Goal: Browse casually: Explore the website without a specific task or goal

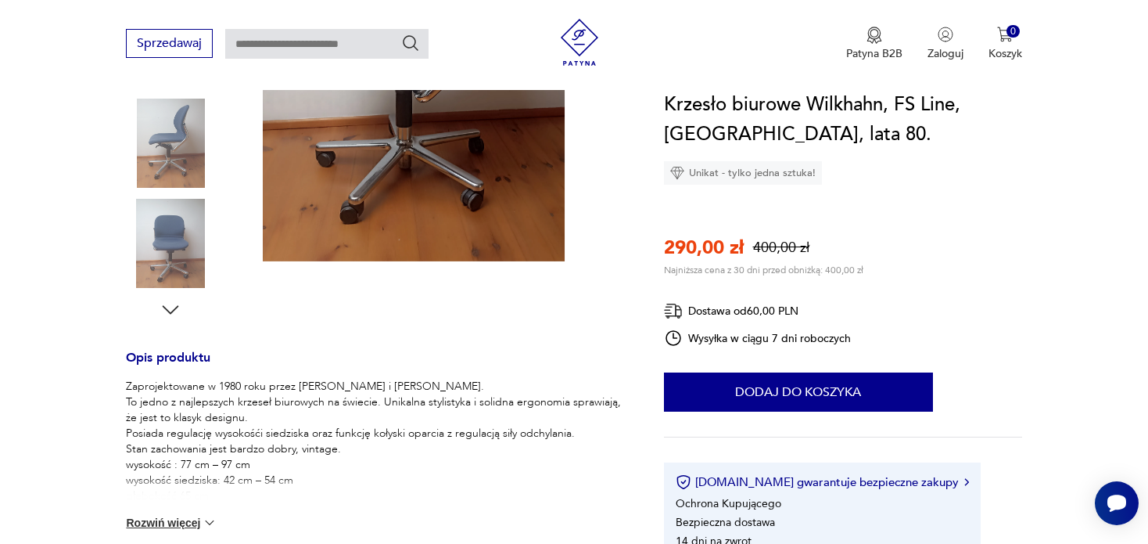
scroll to position [391, 0]
drag, startPoint x: 476, startPoint y: 300, endPoint x: 478, endPoint y: 462, distance: 162.0
click at [478, 462] on p "Zaprojektowane w 1980 roku przez [PERSON_NAME] i [PERSON_NAME]. To jedno z najl…" at bounding box center [376, 448] width 500 height 141
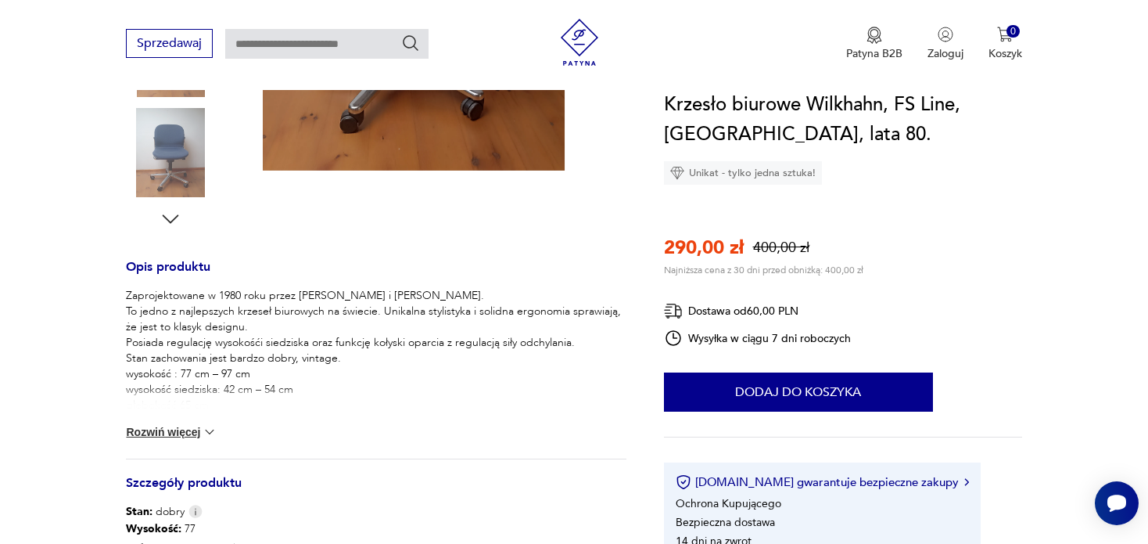
scroll to position [548, 0]
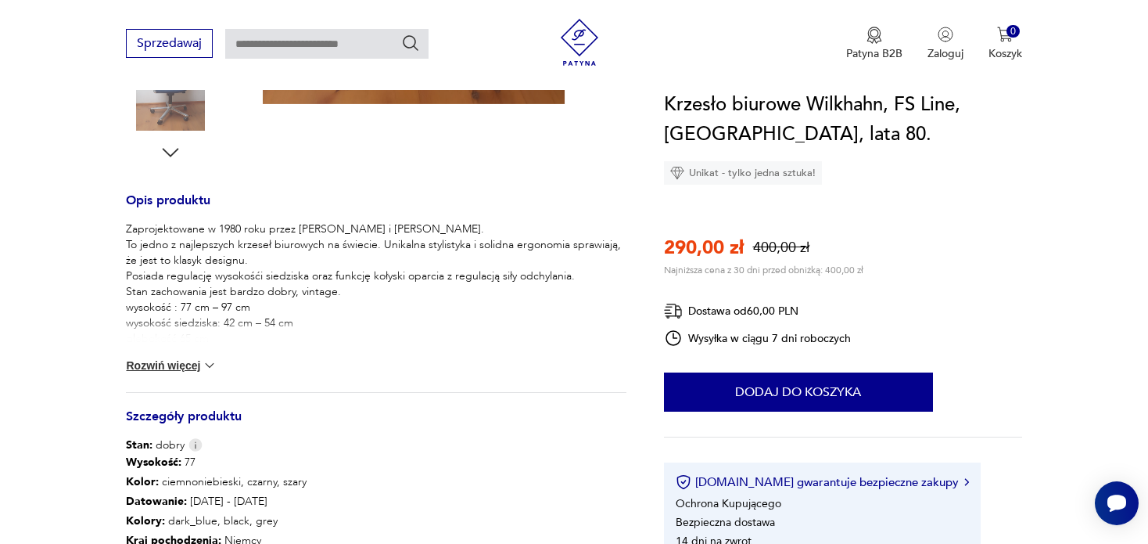
click at [206, 365] on img at bounding box center [210, 366] width 16 height 16
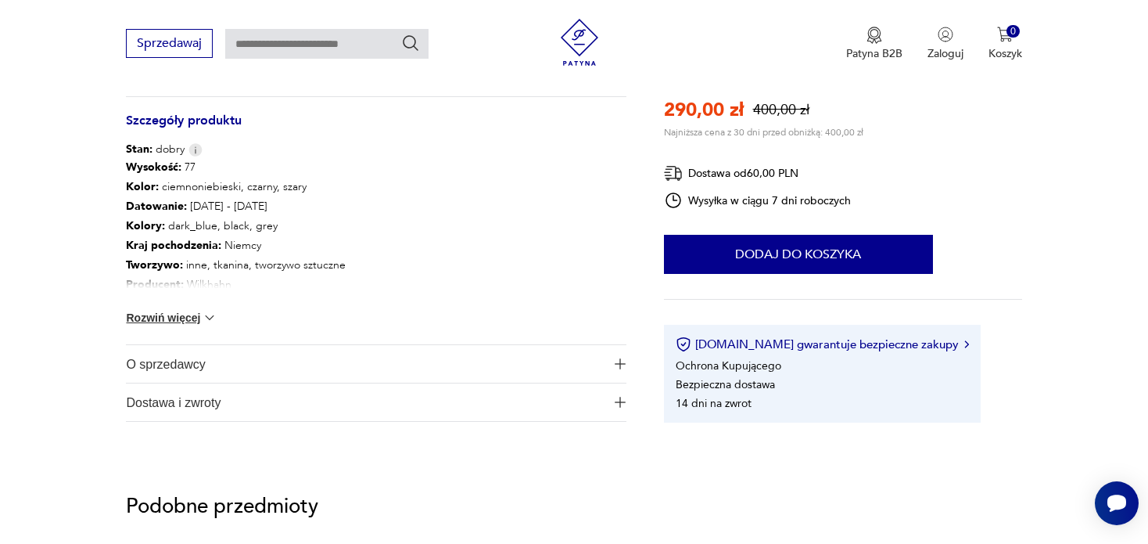
scroll to position [939, 0]
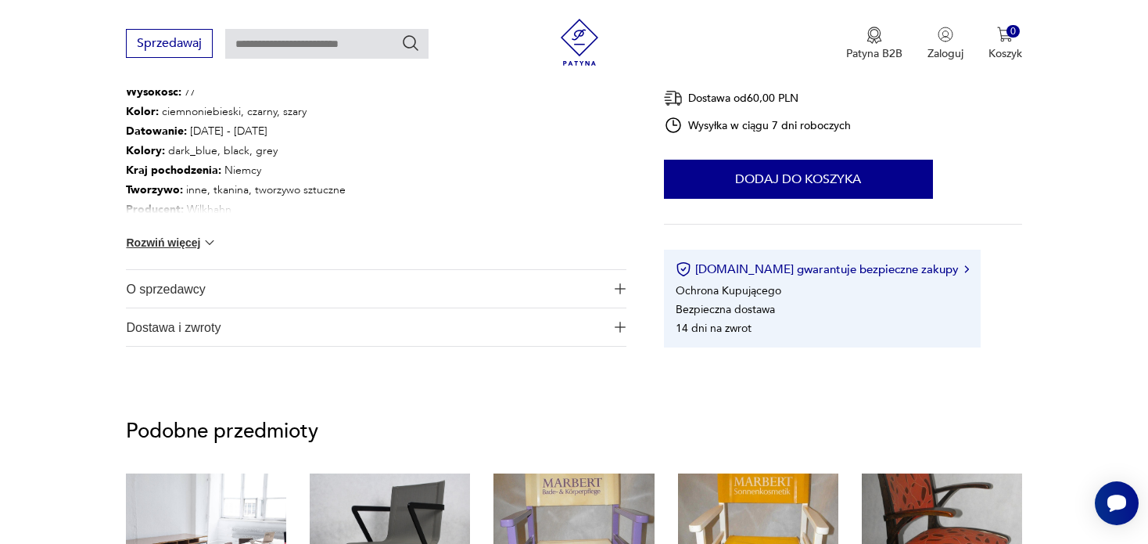
click at [350, 295] on span "O sprzedawcy" at bounding box center [365, 289] width 479 height 38
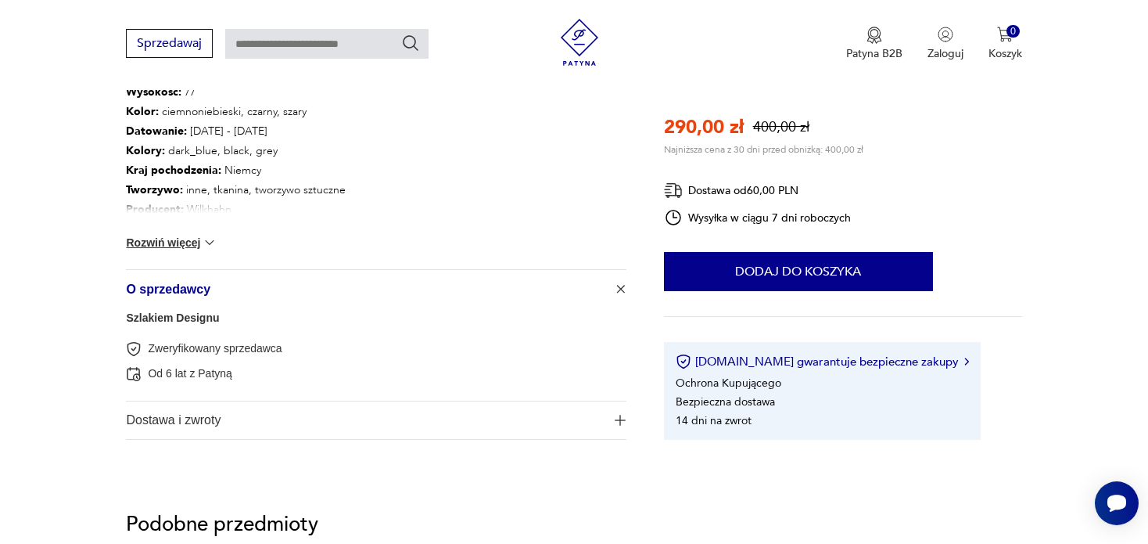
click at [275, 423] on span "Dostawa i zwroty" at bounding box center [365, 420] width 479 height 38
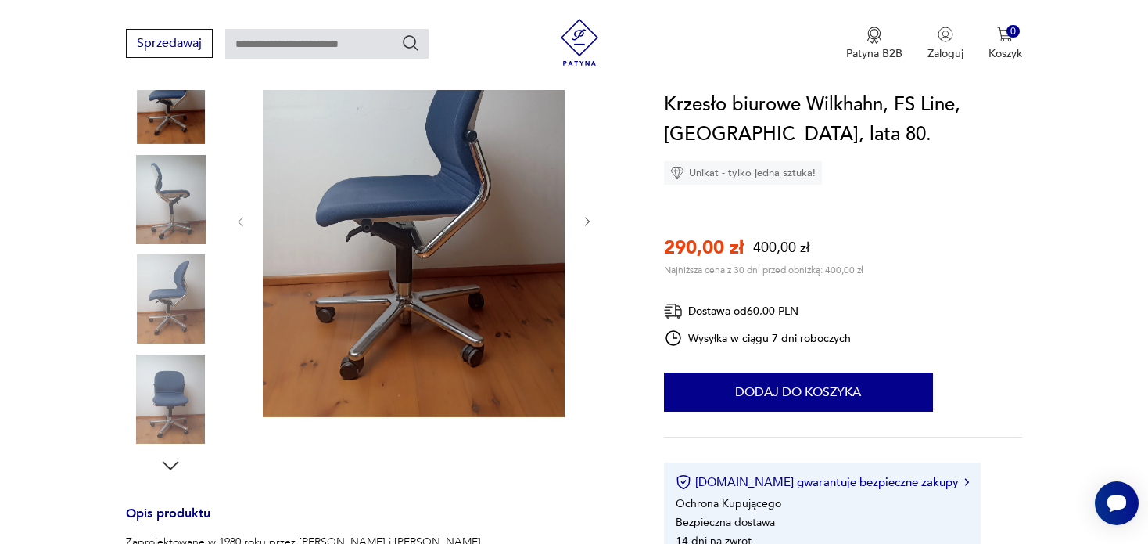
scroll to position [156, 0]
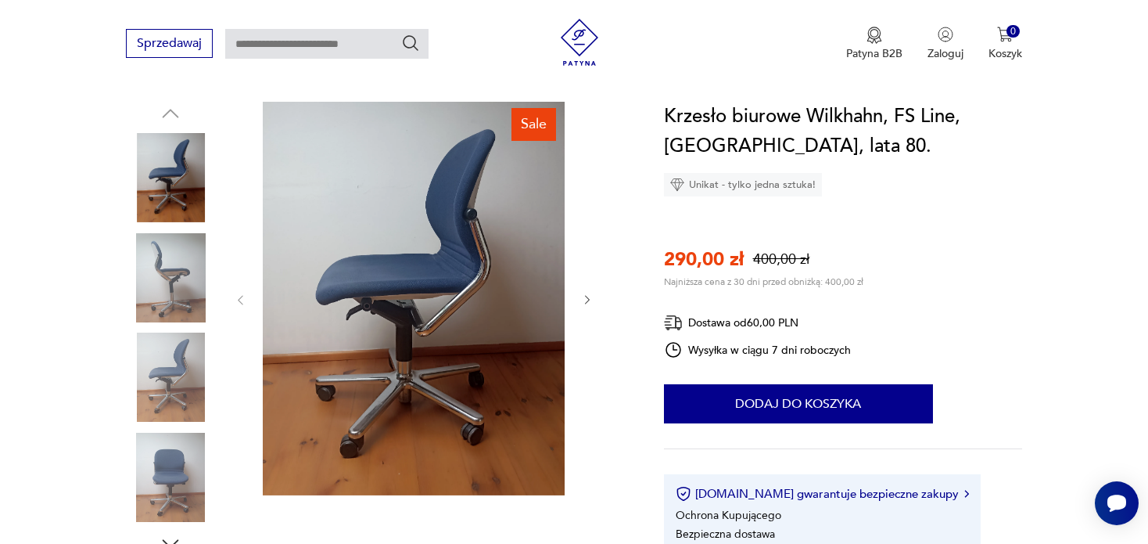
click at [184, 279] on img at bounding box center [170, 277] width 89 height 89
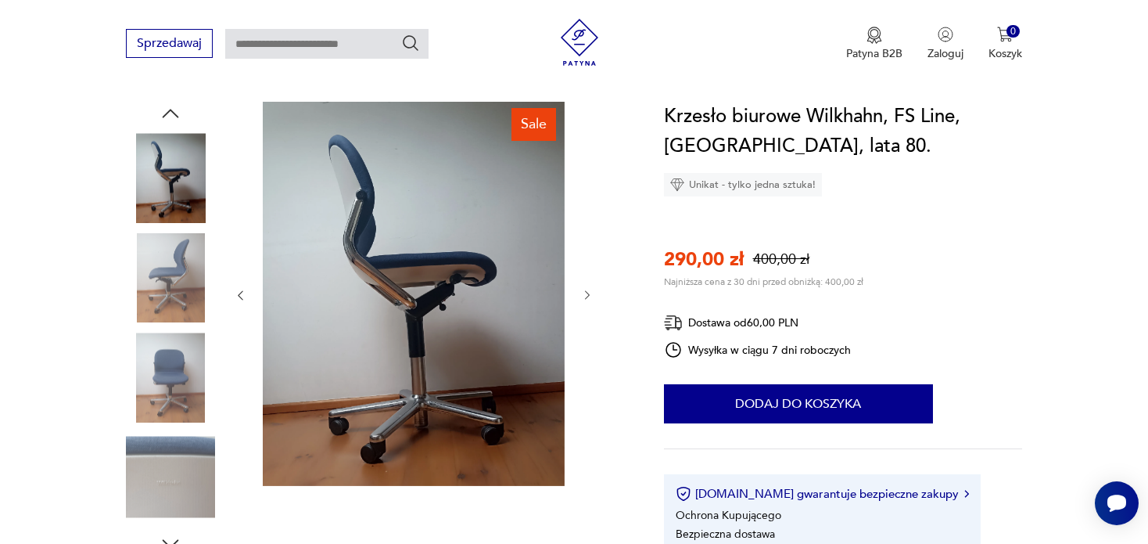
click at [164, 366] on img at bounding box center [170, 376] width 89 height 89
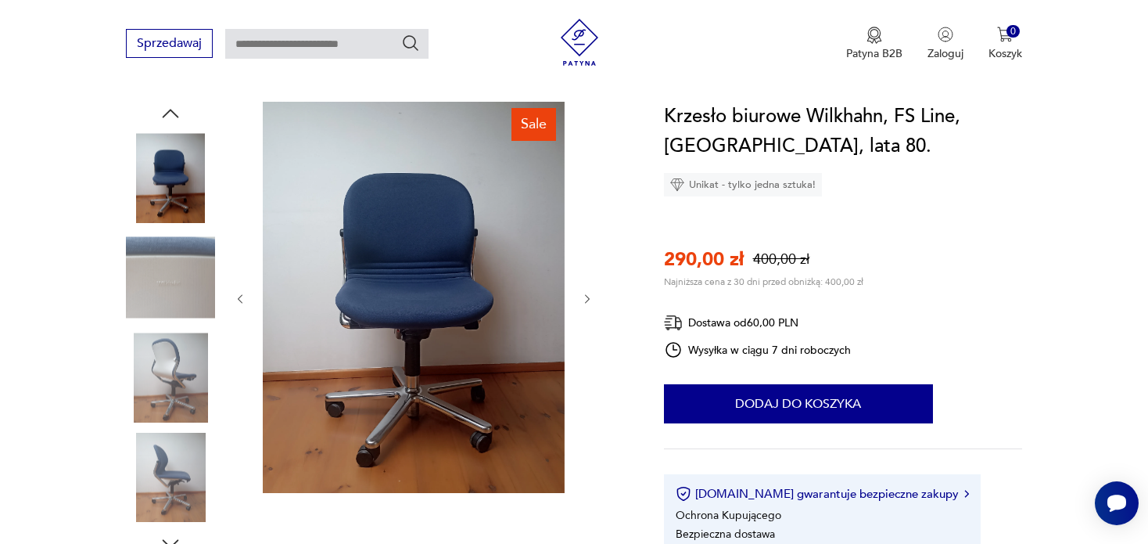
click at [178, 464] on img at bounding box center [170, 477] width 89 height 89
